Goal: Feedback & Contribution: Submit feedback/report problem

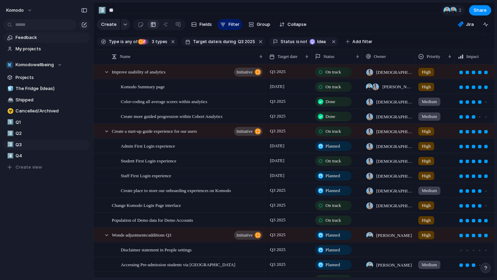
click at [48, 40] on span "Feedback" at bounding box center [52, 37] width 72 height 7
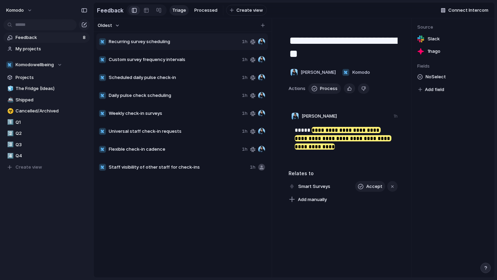
click at [177, 42] on span "Recurring survey scheduling" at bounding box center [174, 41] width 130 height 7
click at [190, 62] on div "Copy link Delete" at bounding box center [248, 140] width 497 height 280
click at [190, 62] on span "Custom survey frequency intervals" at bounding box center [174, 59] width 130 height 7
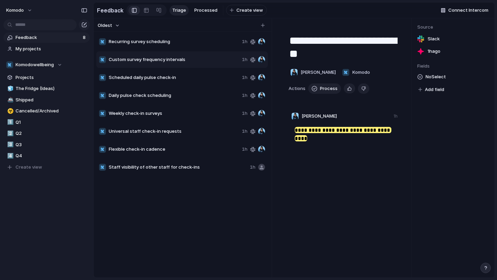
click at [190, 62] on span "Custom survey frequency intervals" at bounding box center [174, 59] width 130 height 7
click at [182, 76] on span "Scheduled daily pulse check-in" at bounding box center [174, 77] width 130 height 7
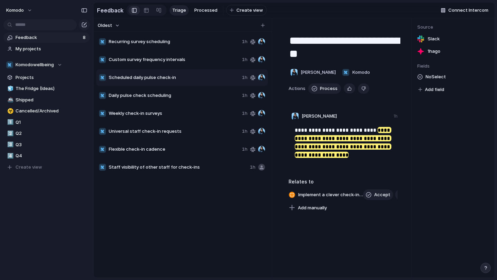
click at [176, 97] on span "Daily pulse check scheduling" at bounding box center [174, 95] width 130 height 7
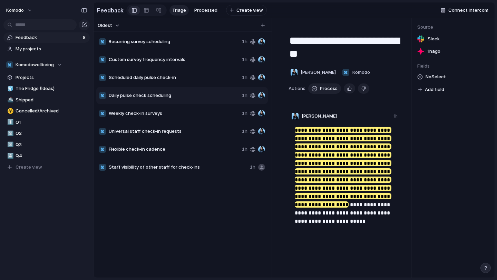
scroll to position [154, 0]
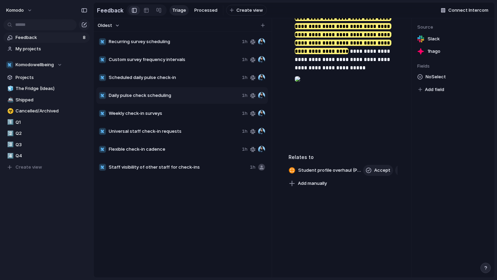
click at [172, 114] on span "Weekly check-in surveys" at bounding box center [174, 113] width 130 height 7
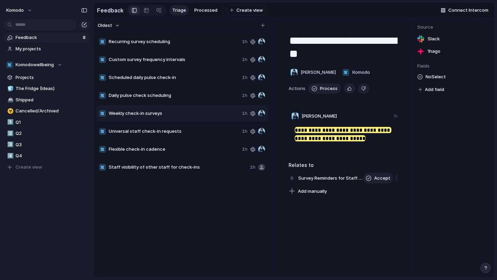
click at [173, 134] on span "Universal staff check-in requests" at bounding box center [174, 131] width 130 height 7
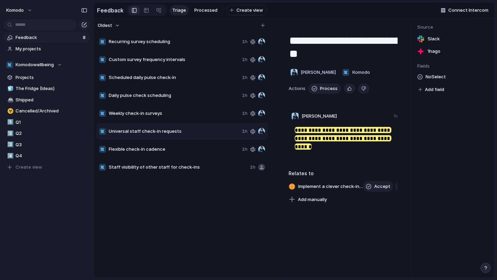
click at [176, 114] on span "Weekly check-in surveys" at bounding box center [174, 113] width 130 height 7
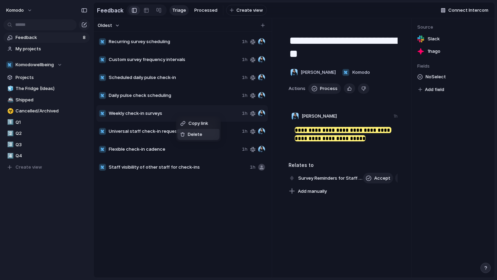
click at [190, 137] on span "Delete" at bounding box center [195, 134] width 14 height 7
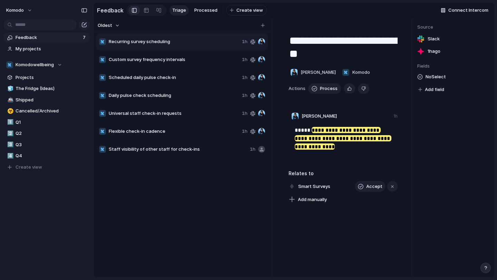
click at [185, 93] on span "Daily pulse check scheduling" at bounding box center [174, 95] width 130 height 7
type textarea "**********"
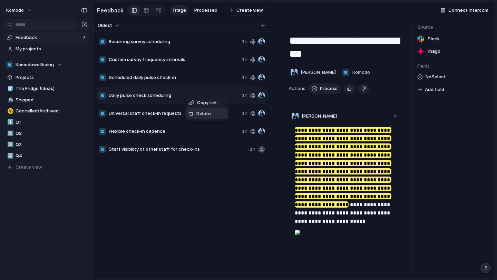
click at [201, 119] on li "Delete" at bounding box center [207, 113] width 42 height 11
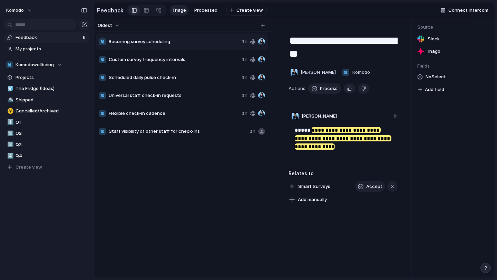
click at [193, 81] on div "Scheduled daily pulse check-in 1h" at bounding box center [182, 77] width 172 height 17
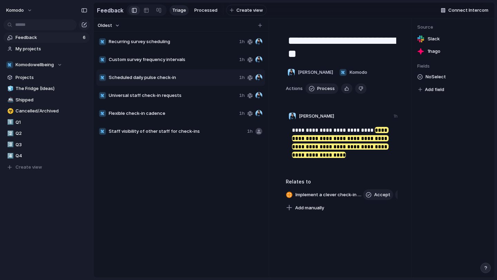
type textarea "**********"
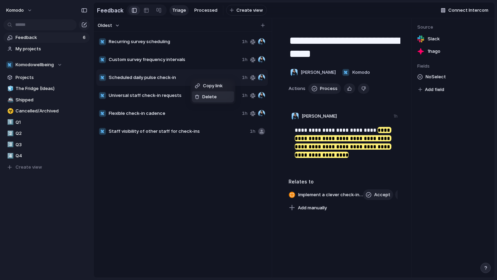
click at [211, 98] on span "Delete" at bounding box center [209, 97] width 14 height 7
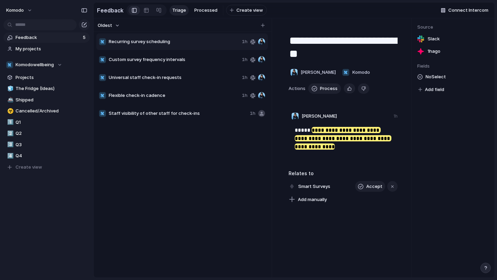
click at [195, 60] on span "Custom survey frequency intervals" at bounding box center [174, 59] width 130 height 7
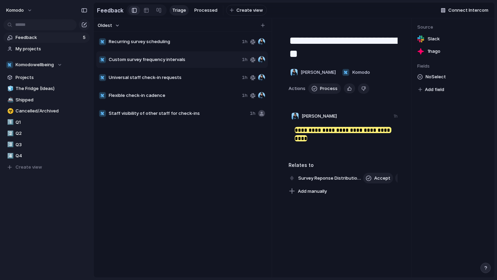
type textarea "**********"
click at [209, 81] on span "Delete" at bounding box center [214, 81] width 14 height 7
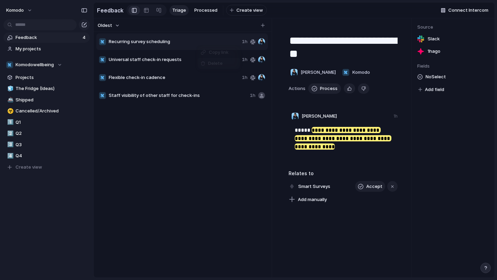
click at [205, 64] on div at bounding box center [203, 63] width 5 height 5
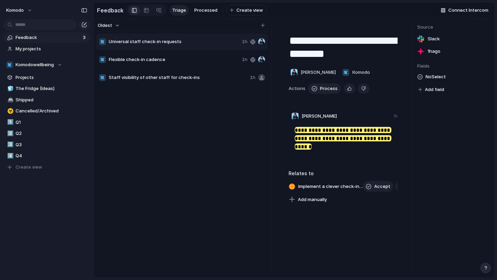
click at [182, 60] on span "Flexible check-in cadence" at bounding box center [174, 59] width 130 height 7
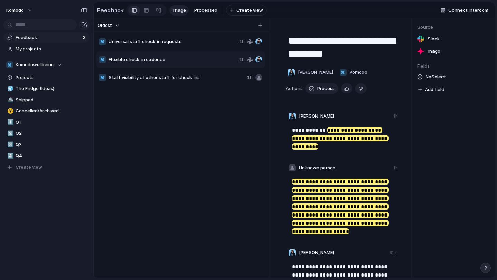
type textarea "**********"
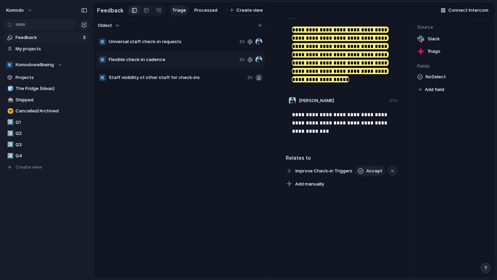
scroll to position [153, 0]
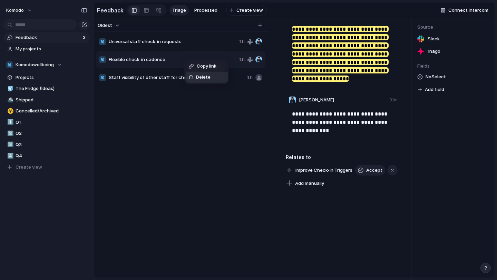
click at [200, 80] on span "Delete" at bounding box center [203, 77] width 14 height 7
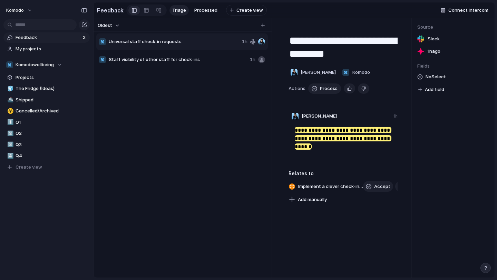
click at [200, 65] on div "Staff visibility of other staff for check-ins 1h" at bounding box center [182, 59] width 172 height 17
type textarea "**********"
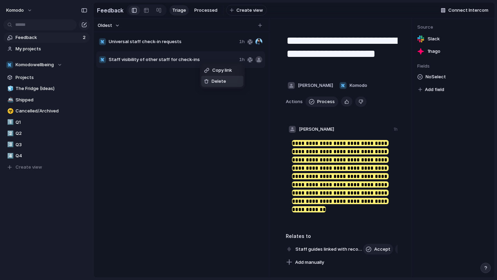
click at [212, 80] on span "Delete" at bounding box center [219, 81] width 14 height 7
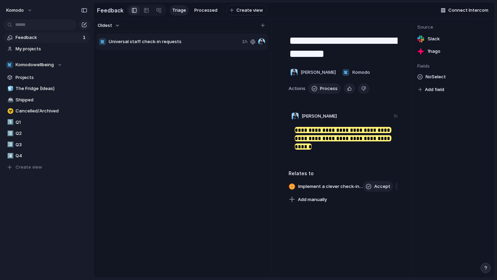
click at [190, 40] on span "Universal staff check-in requests" at bounding box center [174, 41] width 130 height 7
click at [202, 62] on span "Delete" at bounding box center [209, 61] width 14 height 7
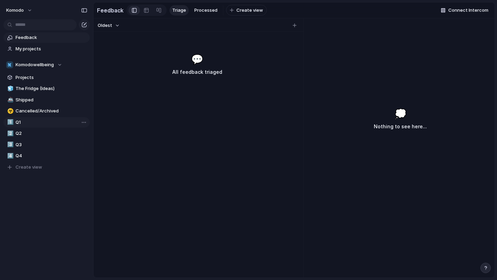
click at [42, 122] on span "Q1" at bounding box center [52, 122] width 72 height 7
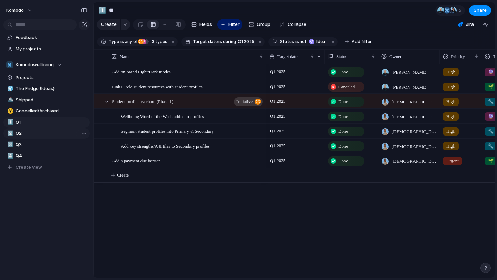
click at [40, 133] on span "Q2" at bounding box center [52, 133] width 72 height 7
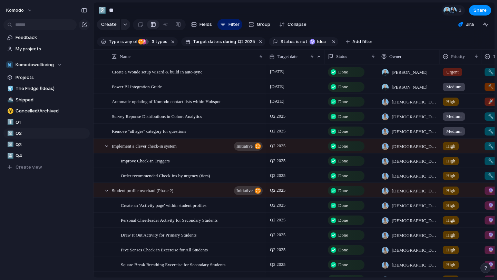
click at [38, 139] on div "🧊 The Fridge (Ideas) 🚢 Shipped ☣️ Cancelled/Archived 1️⃣ Q1 2️⃣ Q2 3️⃣ Q3 4️⃣ Q…" at bounding box center [46, 128] width 86 height 89
click at [36, 143] on span "Q3" at bounding box center [52, 145] width 72 height 7
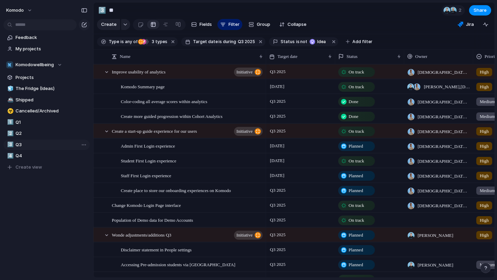
type input "**"
click at [43, 37] on span "Feedback" at bounding box center [52, 37] width 72 height 7
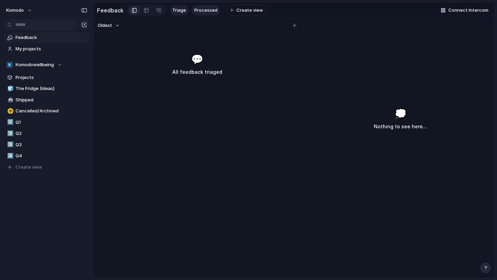
click at [206, 14] on link "Processed" at bounding box center [206, 10] width 29 height 10
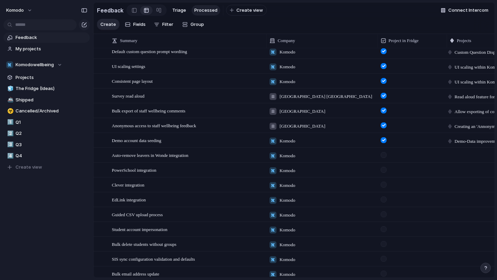
scroll to position [26, 0]
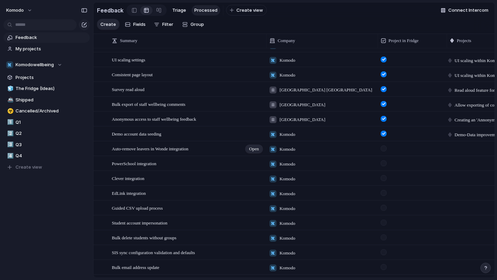
click at [223, 153] on div "Auto-remove leavers in Wonde integration Open" at bounding box center [188, 149] width 152 height 14
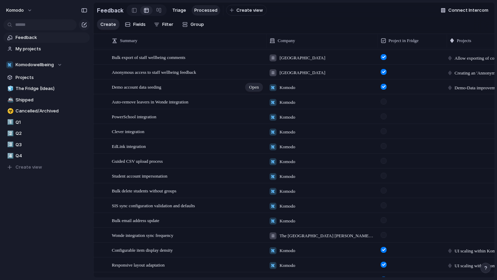
scroll to position [73, 0]
click at [203, 86] on div "Demo account data seeding Open" at bounding box center [188, 87] width 152 height 14
click at [223, 87] on div "Demo account data seeding Open" at bounding box center [188, 87] width 152 height 14
click at [253, 86] on textarea "**********" at bounding box center [186, 88] width 149 height 6
click at [255, 87] on span "Open" at bounding box center [254, 87] width 10 height 7
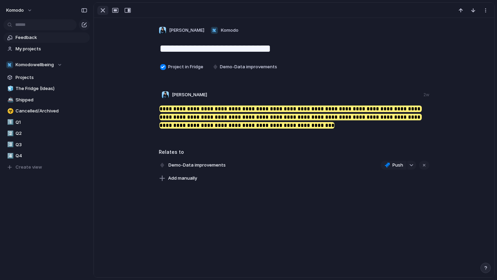
click at [104, 10] on div "button" at bounding box center [103, 10] width 8 height 8
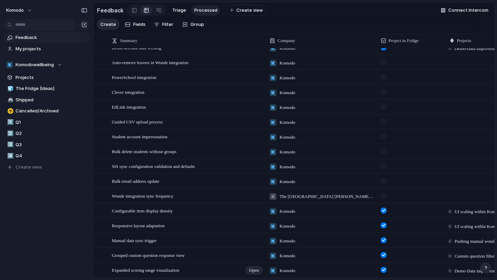
click at [219, 267] on div "Expanded scoring range visualization Open" at bounding box center [188, 270] width 152 height 14
click at [83, 261] on section "Keep using Index You're approaching the free limit of 300 items Upgrade plan" at bounding box center [46, 255] width 93 height 52
click at [259, 271] on span "Open" at bounding box center [254, 270] width 10 height 7
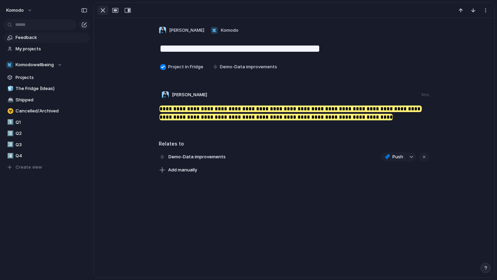
click at [101, 14] on div "button" at bounding box center [103, 10] width 8 height 8
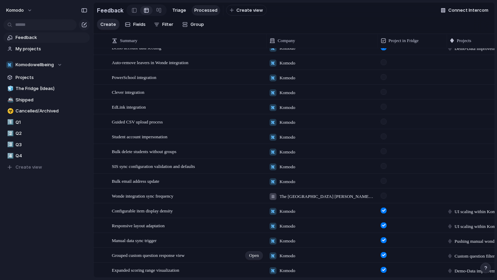
scroll to position [95, 0]
click at [203, 76] on div "PowerSchool integration Open" at bounding box center [188, 77] width 152 height 14
click at [223, 167] on div "SIS sync configuration validation and defaults Open" at bounding box center [188, 166] width 152 height 14
click at [223, 167] on textarea "**********" at bounding box center [186, 167] width 149 height 6
